Goal: Information Seeking & Learning: Learn about a topic

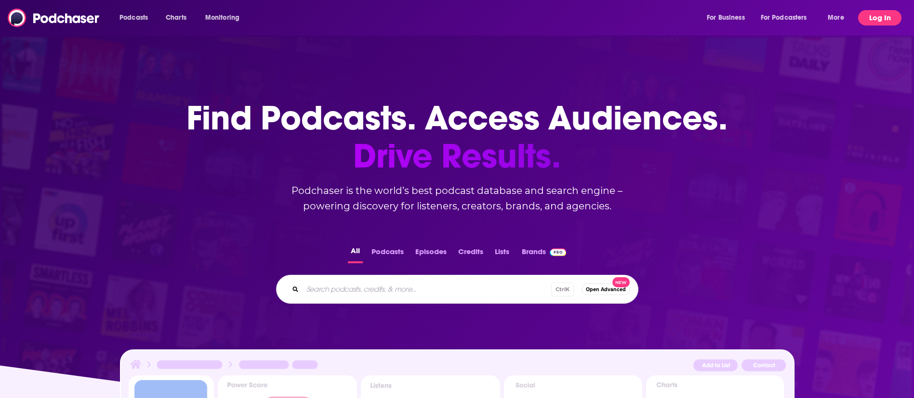
click at [866, 22] on button "Log In" at bounding box center [879, 17] width 43 height 15
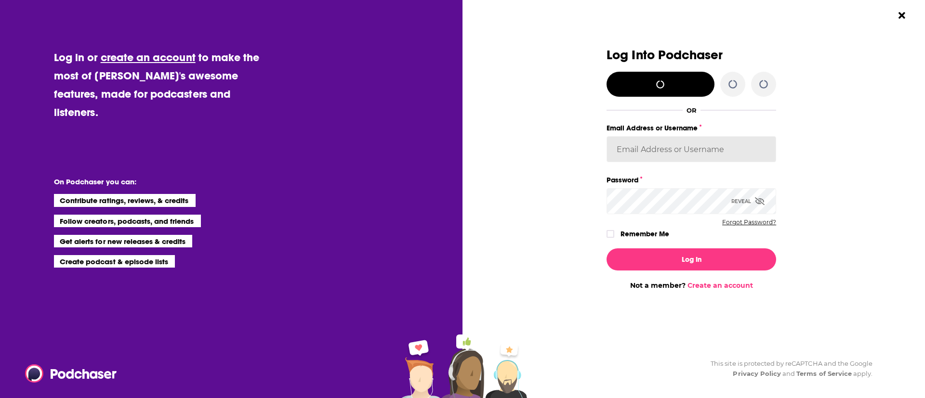
type input "sydneymorris_books"
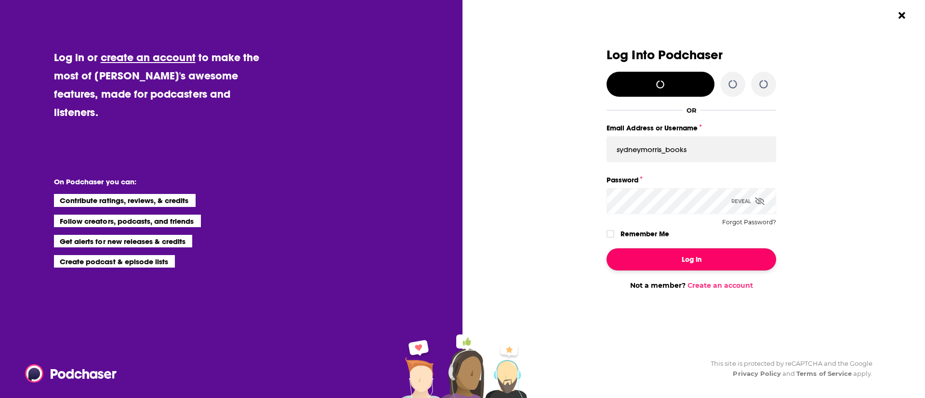
click at [726, 264] on button "Log In" at bounding box center [692, 260] width 170 height 22
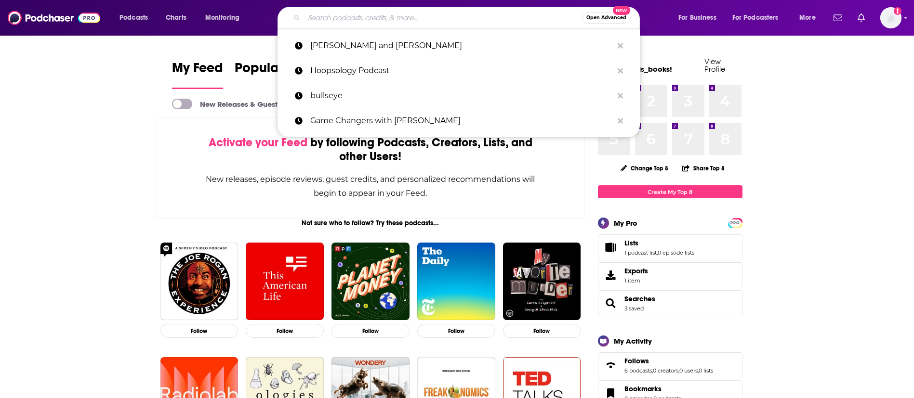
click at [342, 18] on input "Search podcasts, credits, & more..." at bounding box center [443, 17] width 278 height 15
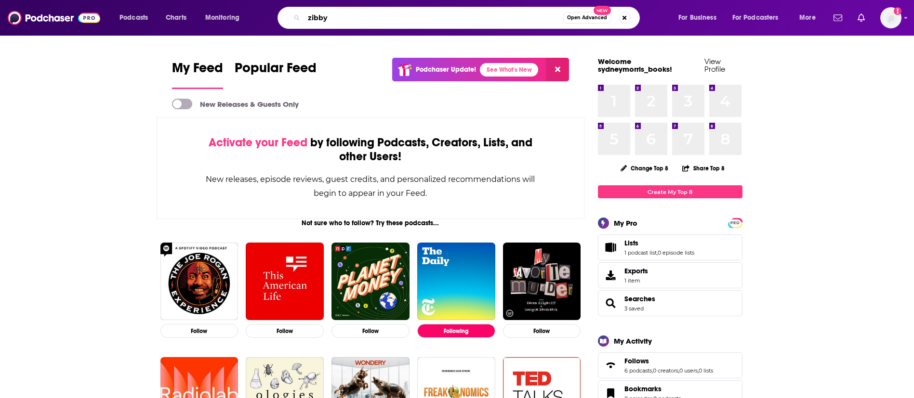
type input "zibby"
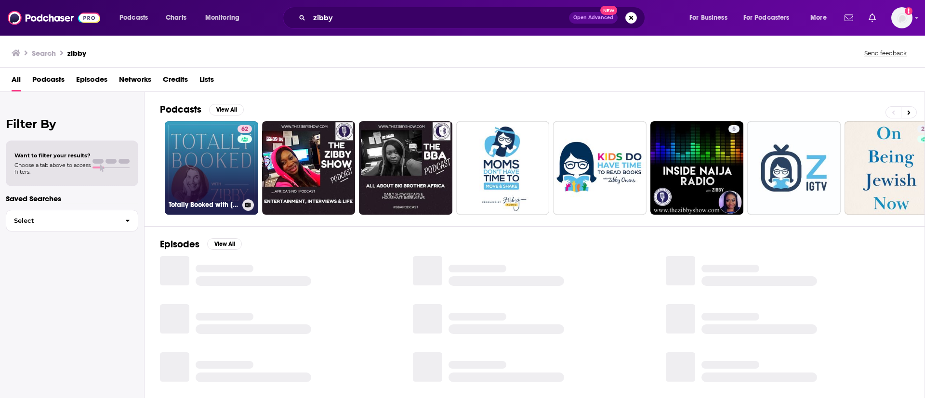
click at [238, 179] on div "62" at bounding box center [246, 162] width 17 height 74
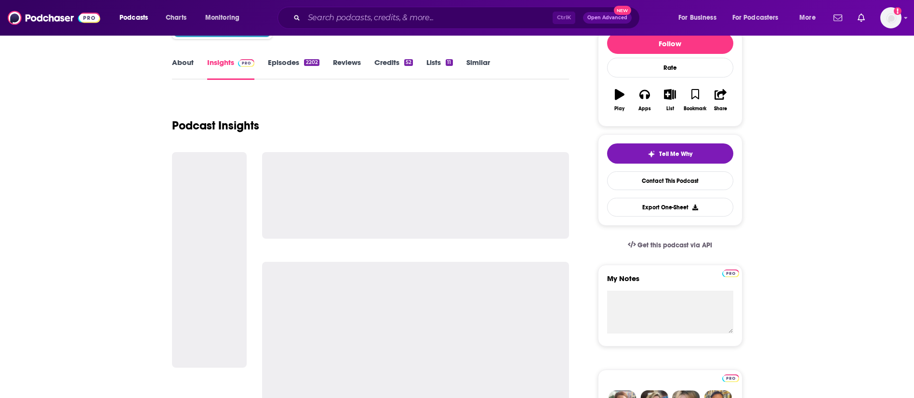
scroll to position [145, 0]
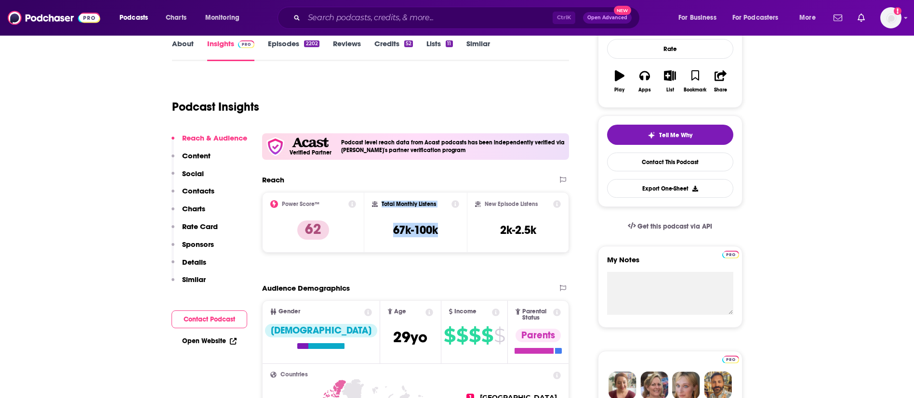
drag, startPoint x: 443, startPoint y: 229, endPoint x: 380, endPoint y: 204, distance: 68.1
click at [380, 204] on div "Total Monthly Listens 67k-100k" at bounding box center [415, 222] width 87 height 44
copy div "Total Monthly Listens 67k-100k"
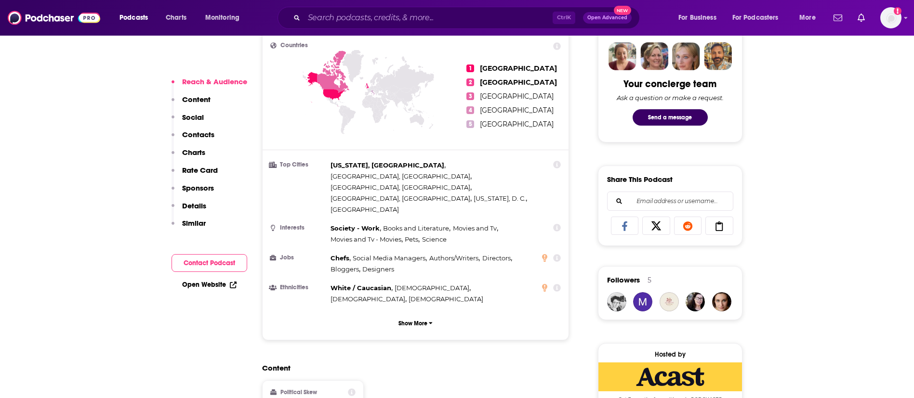
scroll to position [506, 0]
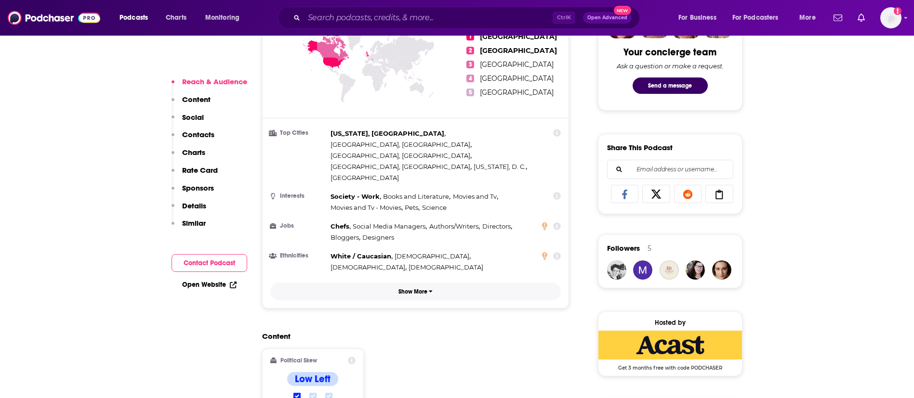
click at [420, 289] on p "Show More" at bounding box center [412, 292] width 29 height 7
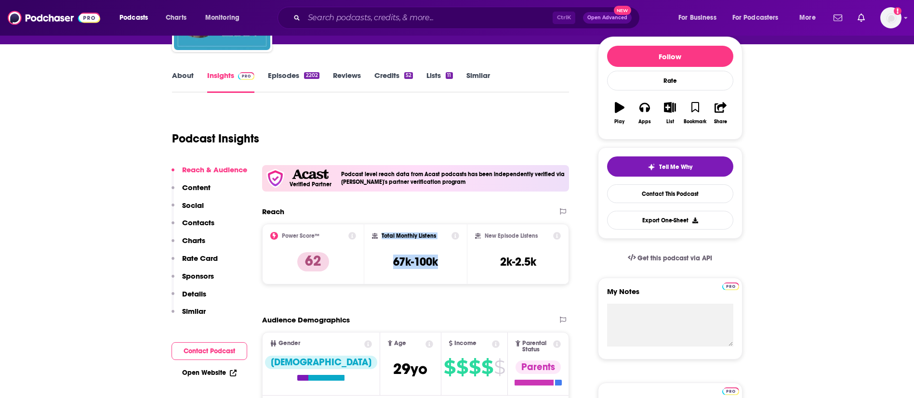
scroll to position [289, 0]
